Goal: Task Accomplishment & Management: Use online tool/utility

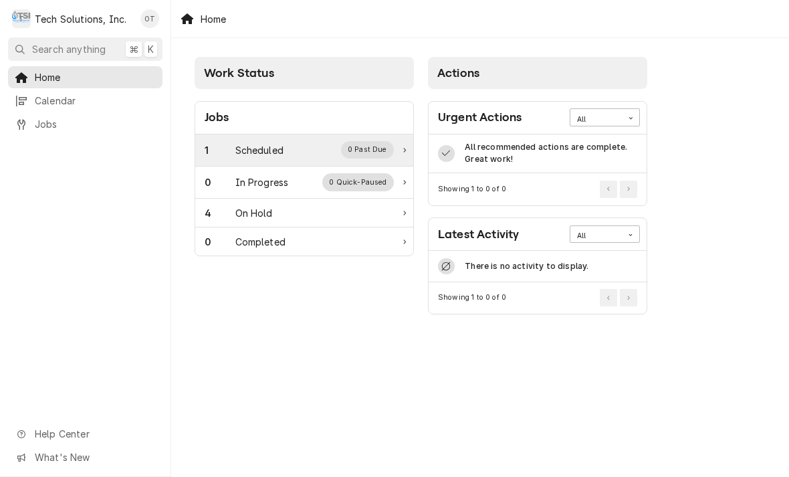
click at [288, 140] on div "1 Scheduled 0 Past Due" at bounding box center [304, 150] width 218 height 32
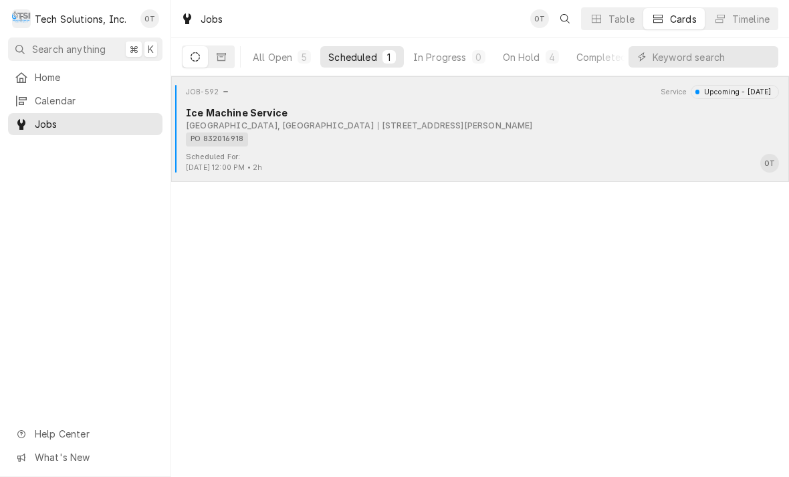
click at [378, 125] on div "[STREET_ADDRESS][PERSON_NAME]" at bounding box center [455, 126] width 155 height 12
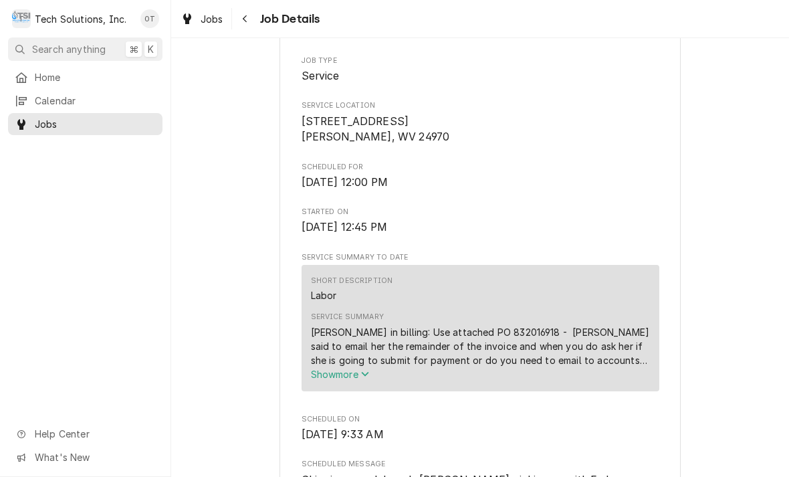
scroll to position [265, 0]
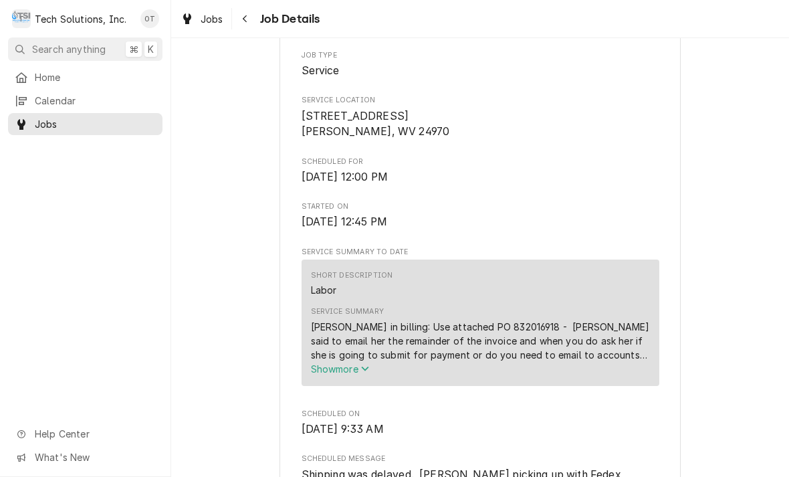
click at [366, 366] on icon "Service Summary" at bounding box center [364, 368] width 7 height 5
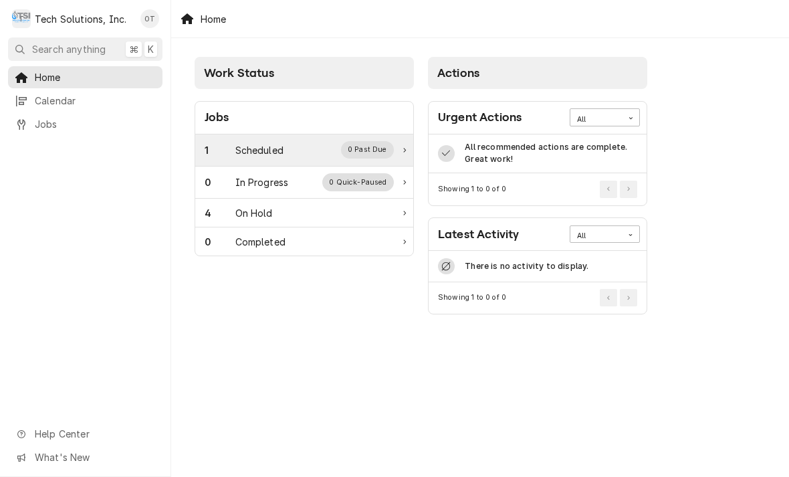
click at [259, 148] on div "Scheduled" at bounding box center [259, 150] width 48 height 14
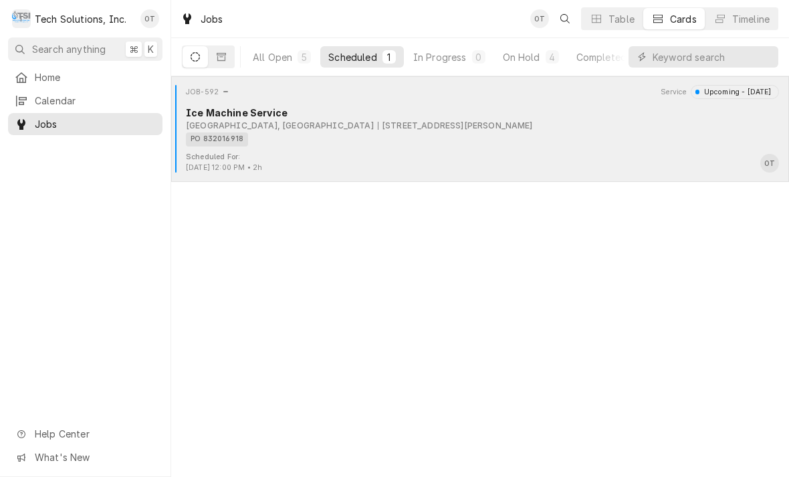
click at [348, 134] on div "PO 832016918" at bounding box center [478, 139] width 584 height 14
click at [351, 132] on div "PO 832016918" at bounding box center [478, 139] width 584 height 14
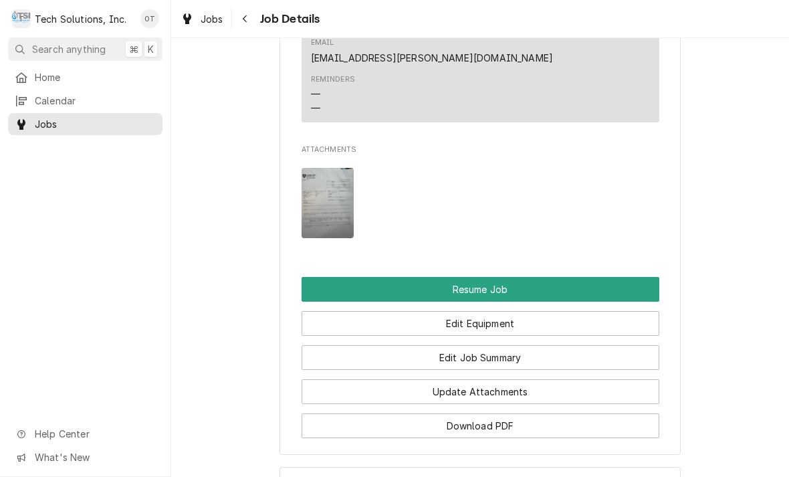
scroll to position [1188, 0]
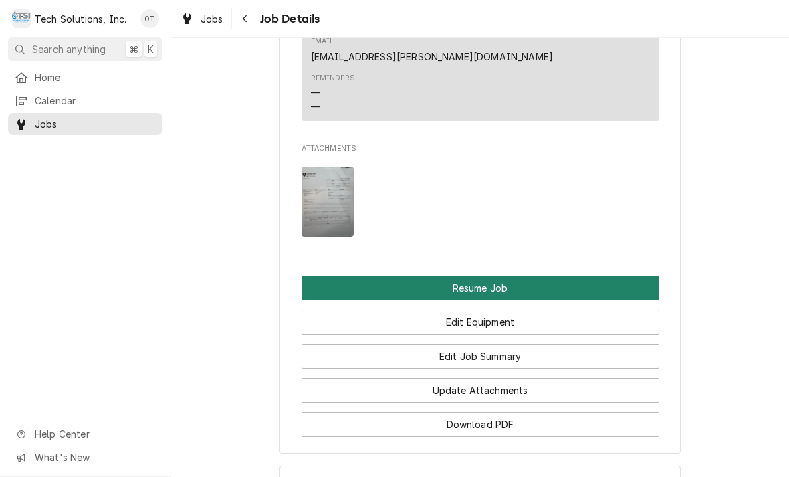
click at [481, 276] on button "Resume Job" at bounding box center [481, 288] width 358 height 25
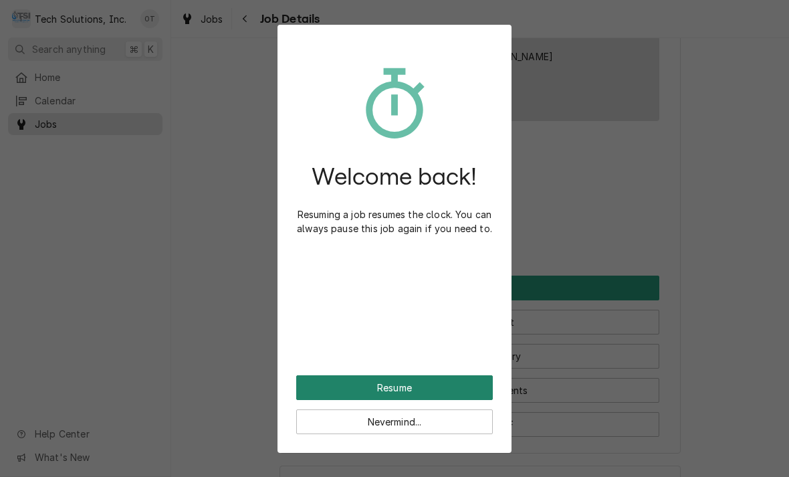
click at [407, 377] on button "Resume" at bounding box center [394, 387] width 197 height 25
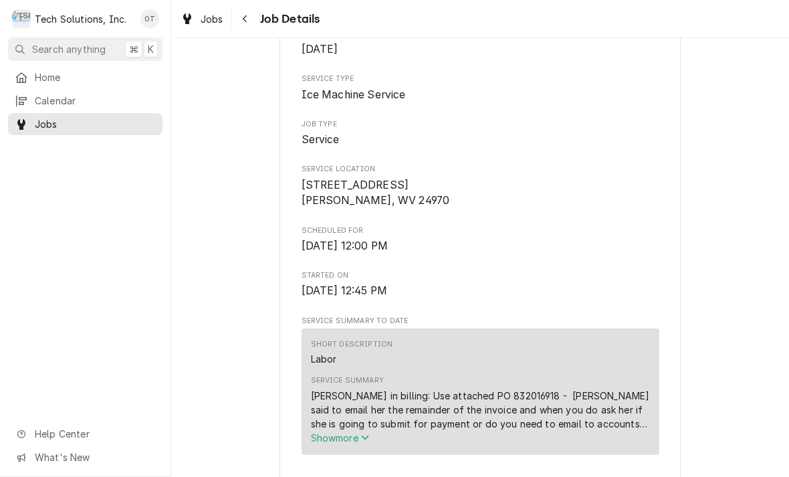
scroll to position [196, 0]
